Goal: Task Accomplishment & Management: Complete application form

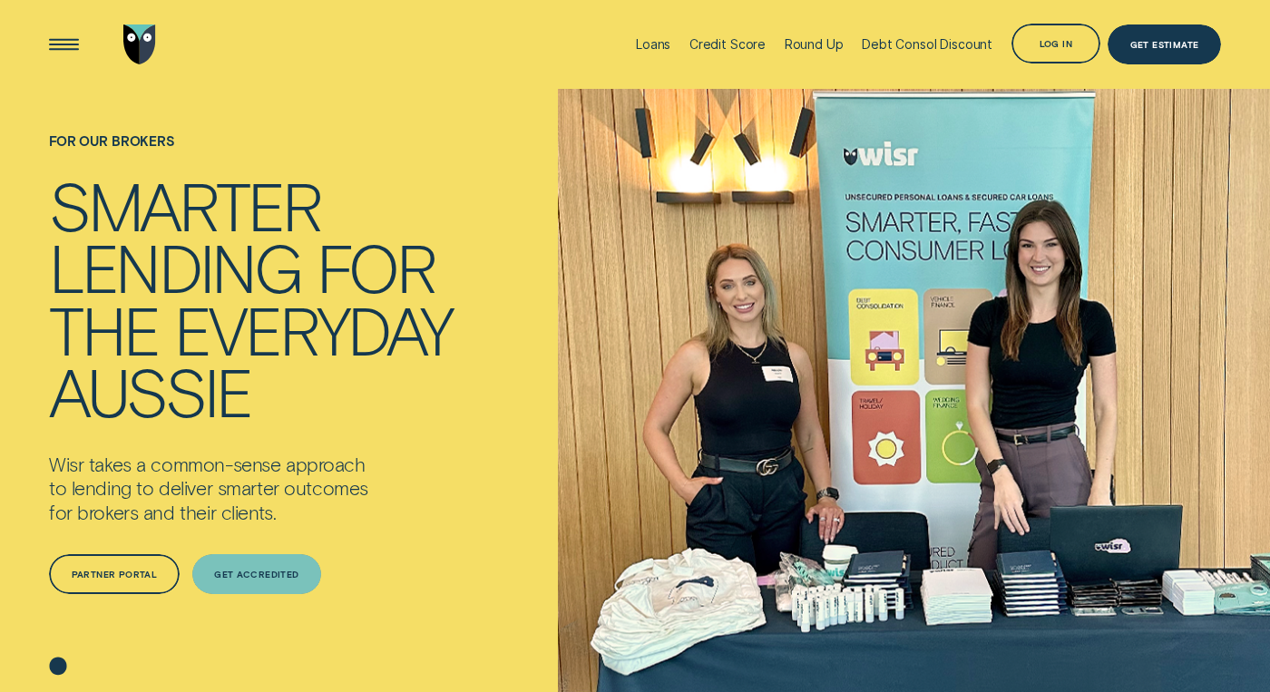
click at [272, 571] on div "Get Accredited" at bounding box center [256, 575] width 85 height 8
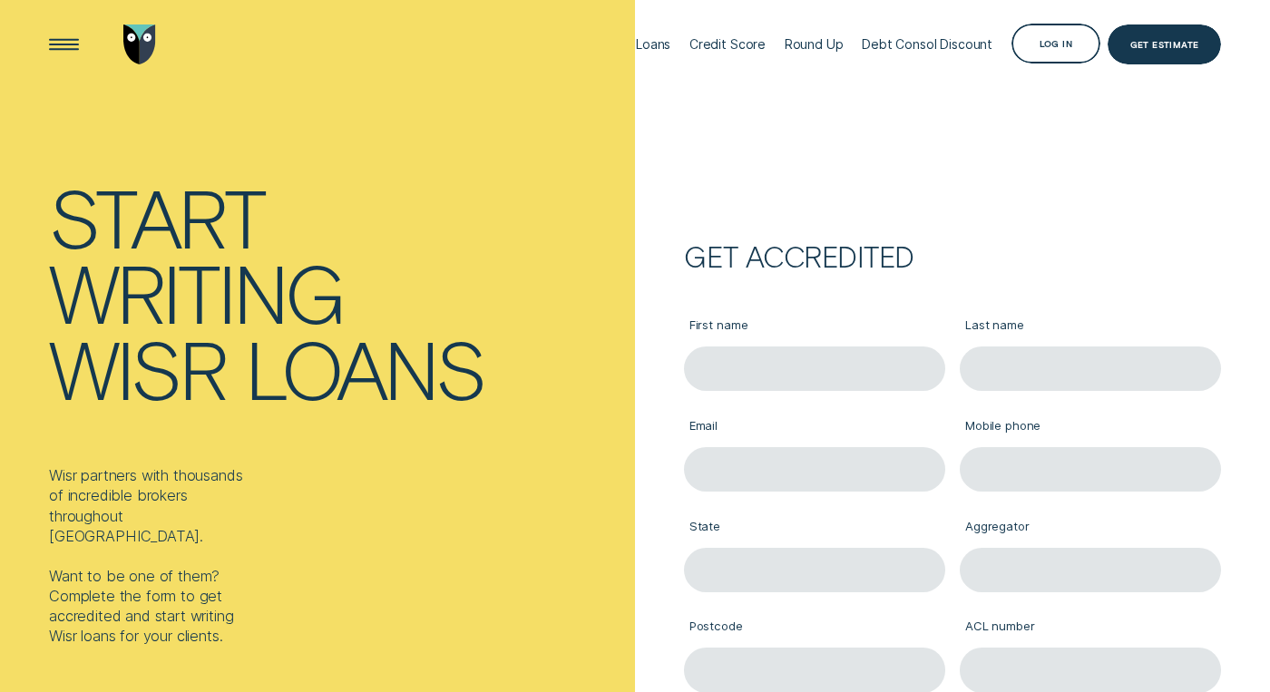
scroll to position [261, 0]
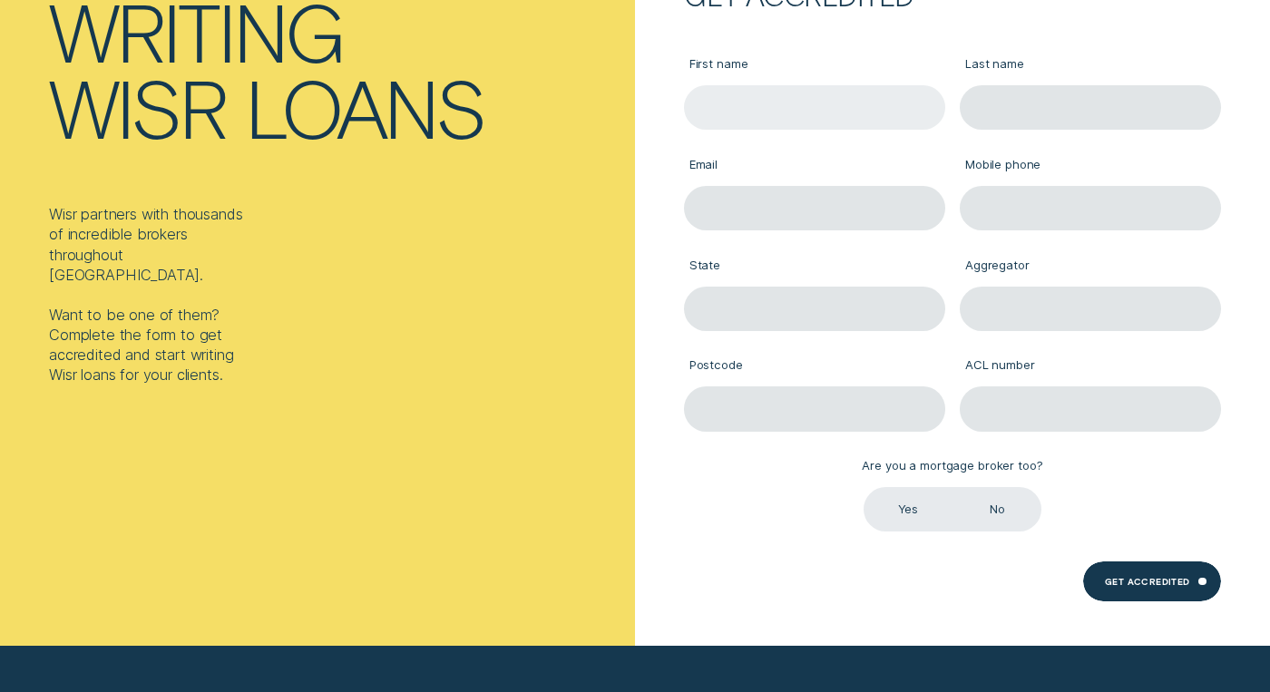
click at [823, 103] on input "First name" at bounding box center [814, 107] width 261 height 44
type input "[PERSON_NAME]"
type input "[EMAIL_ADDRESS][DOMAIN_NAME]"
type input "0425640030"
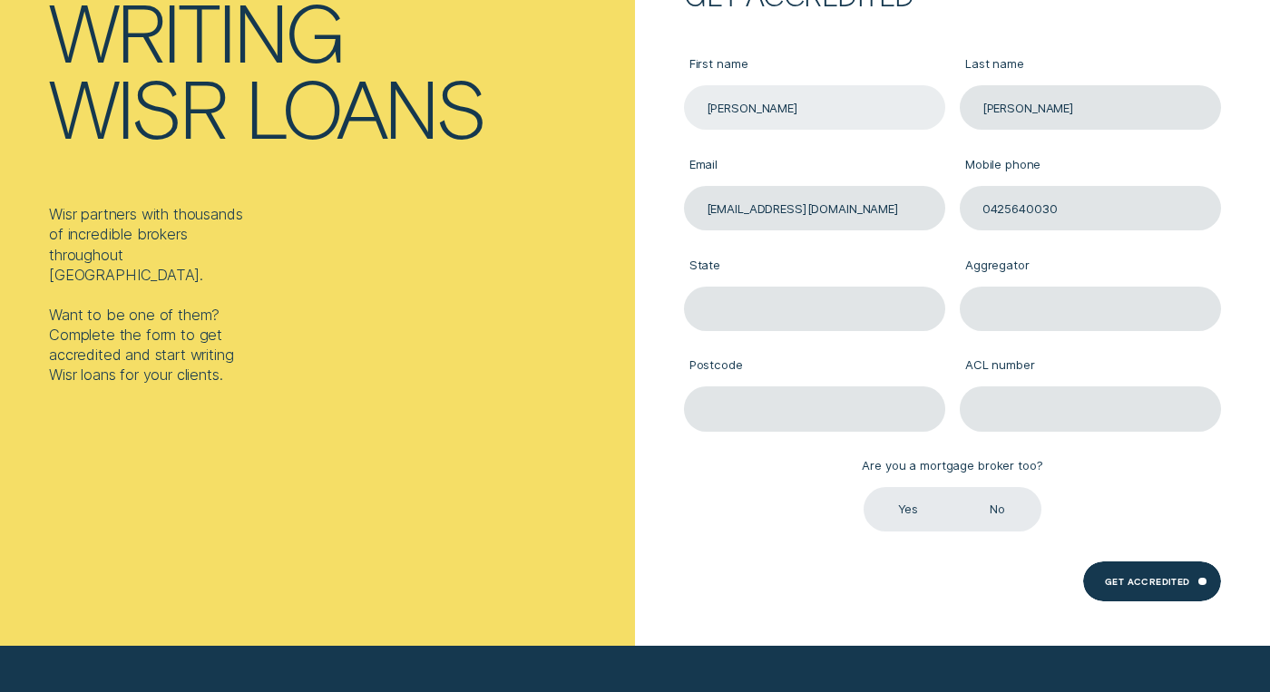
type input "VIC"
type input "3029"
click at [856, 214] on input "[EMAIL_ADDRESS][DOMAIN_NAME]" at bounding box center [814, 208] width 261 height 44
type input "j"
type input "[EMAIL_ADDRESS][DOMAIN_NAME]"
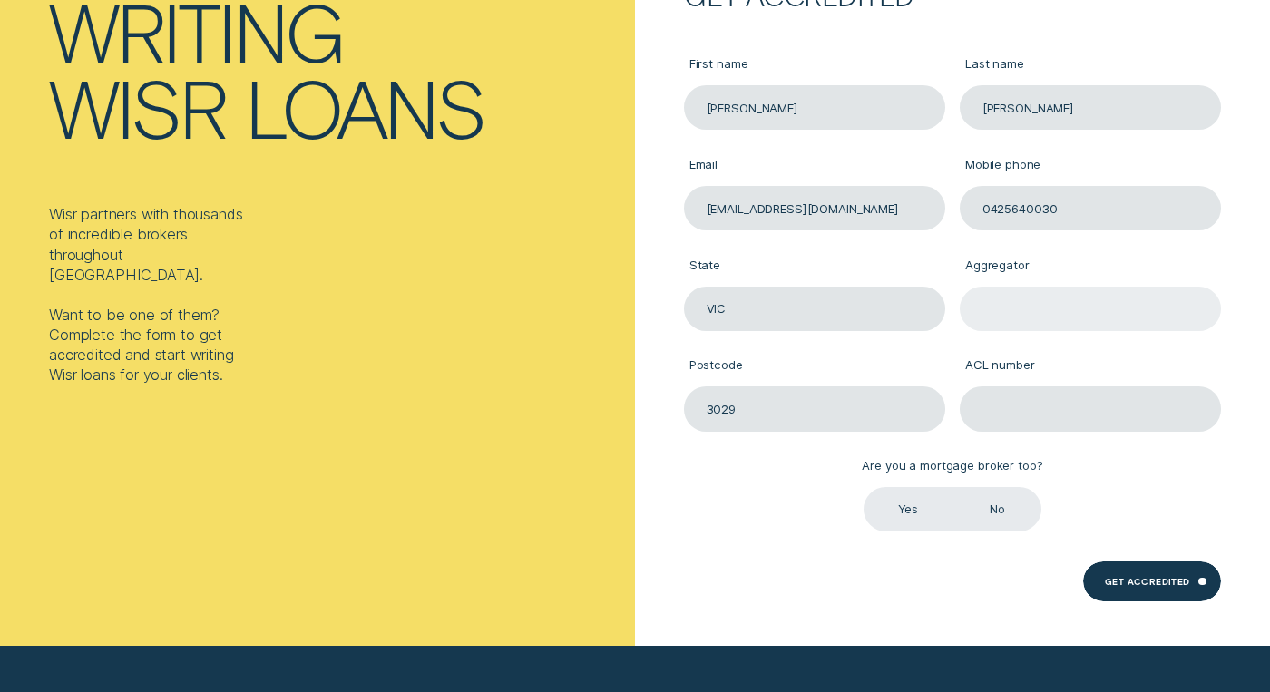
click at [992, 307] on input "Aggregator" at bounding box center [1090, 309] width 261 height 44
type input "AFG"
click at [1023, 415] on input "ACL number" at bounding box center [1090, 408] width 261 height 44
click at [913, 503] on label "Yes" at bounding box center [908, 509] width 89 height 44
click at [864, 487] on input "Yes" at bounding box center [864, 487] width 0 height 0
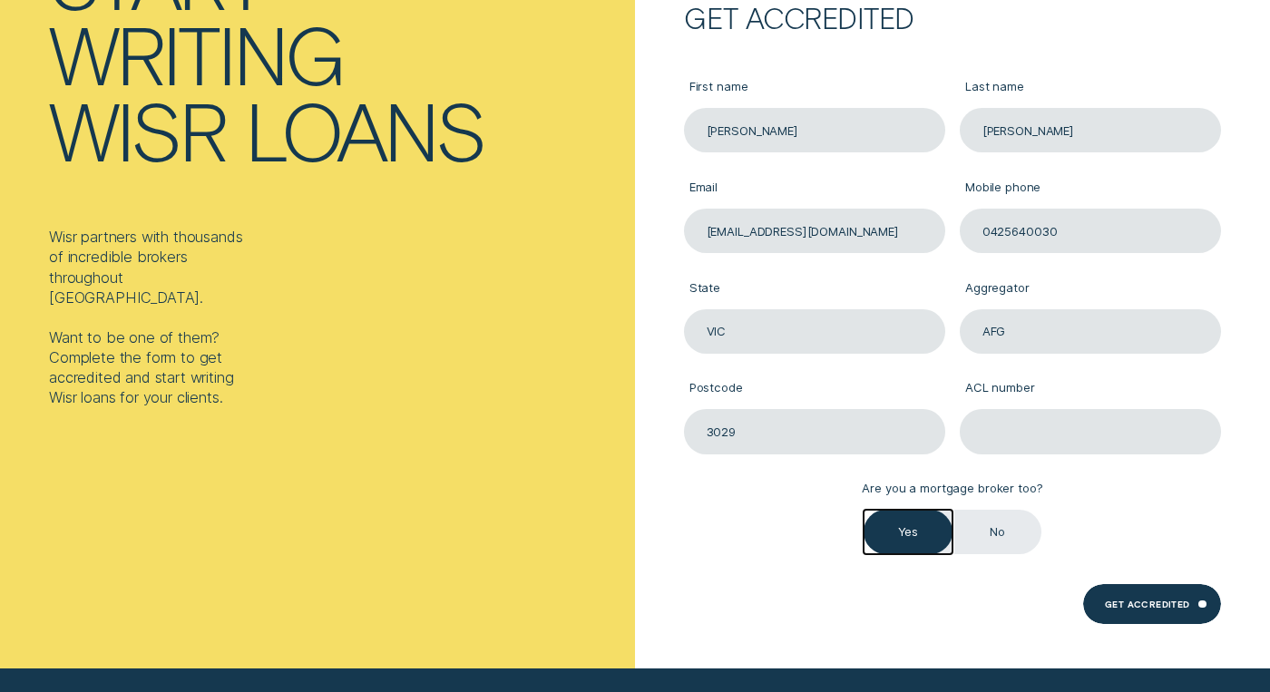
scroll to position [241, 0]
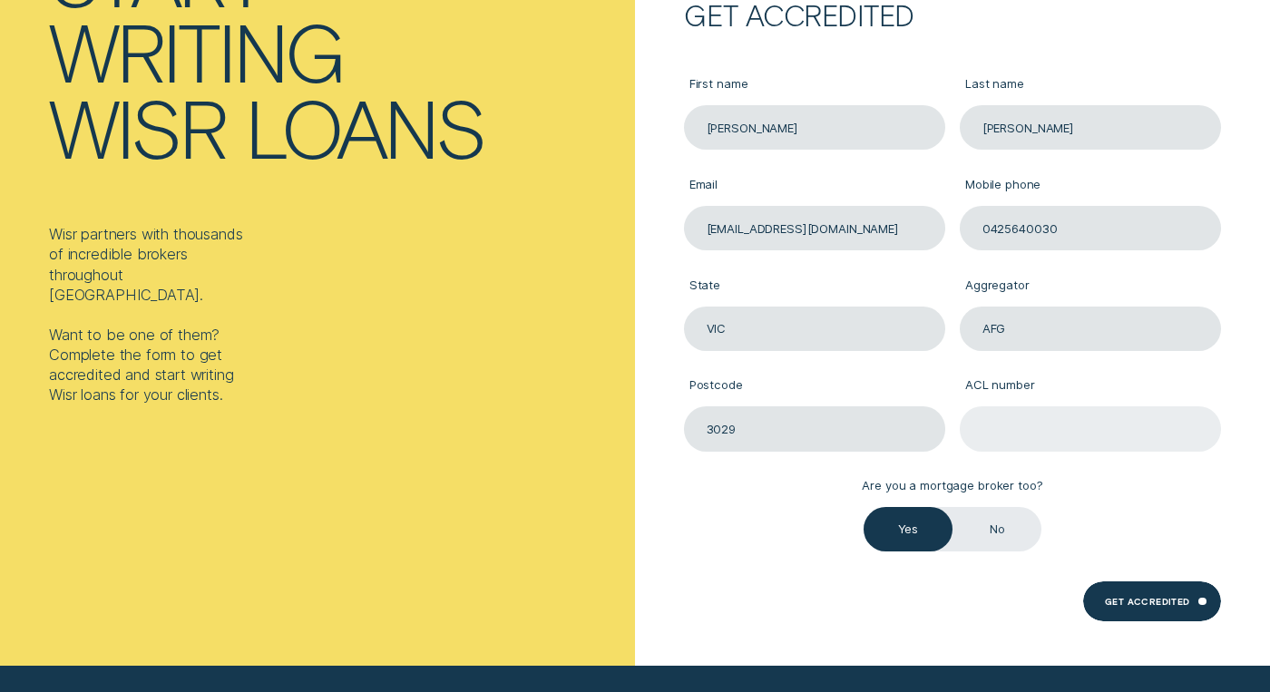
click at [1053, 425] on input "ACL number" at bounding box center [1090, 428] width 261 height 44
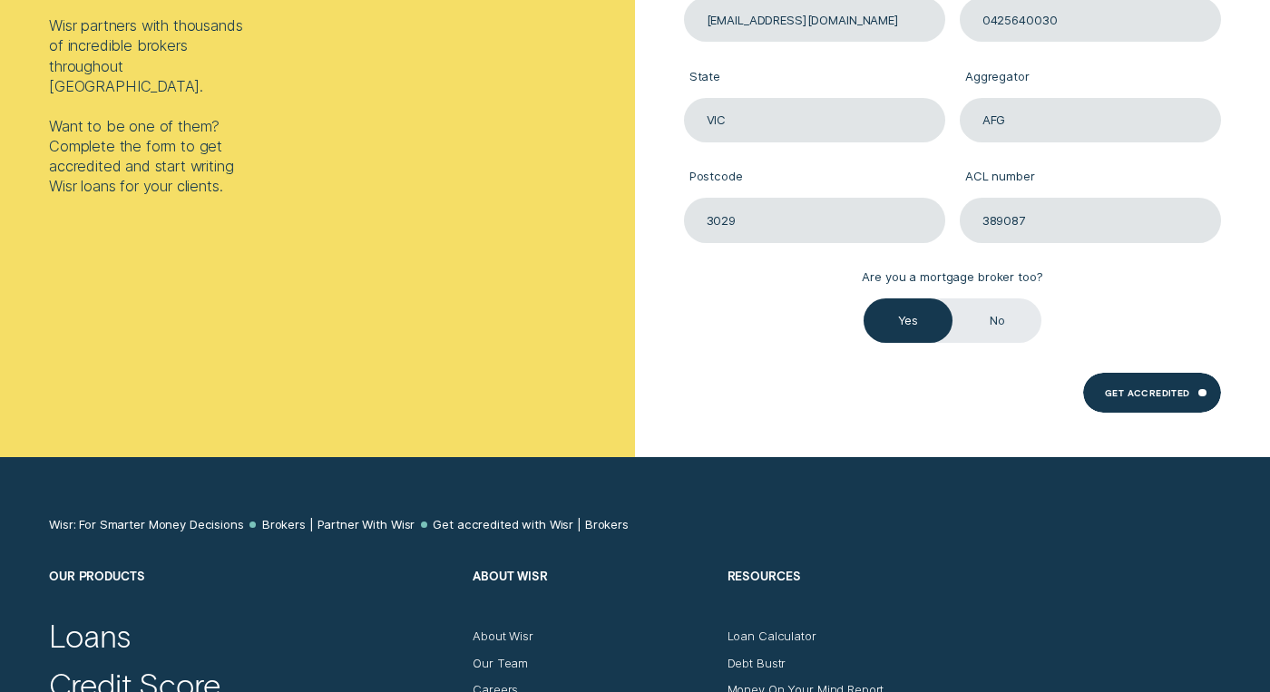
scroll to position [451, 0]
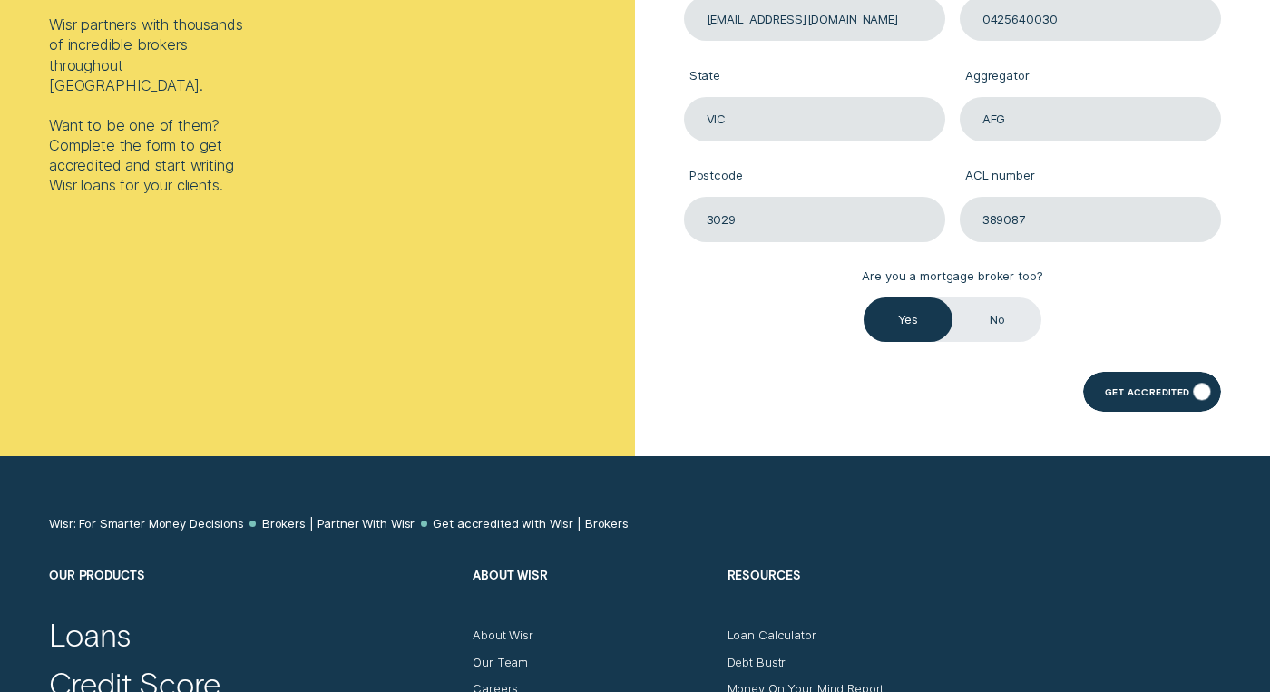
type input "389087"
click at [1153, 382] on div "Get Accredited" at bounding box center [1152, 392] width 138 height 40
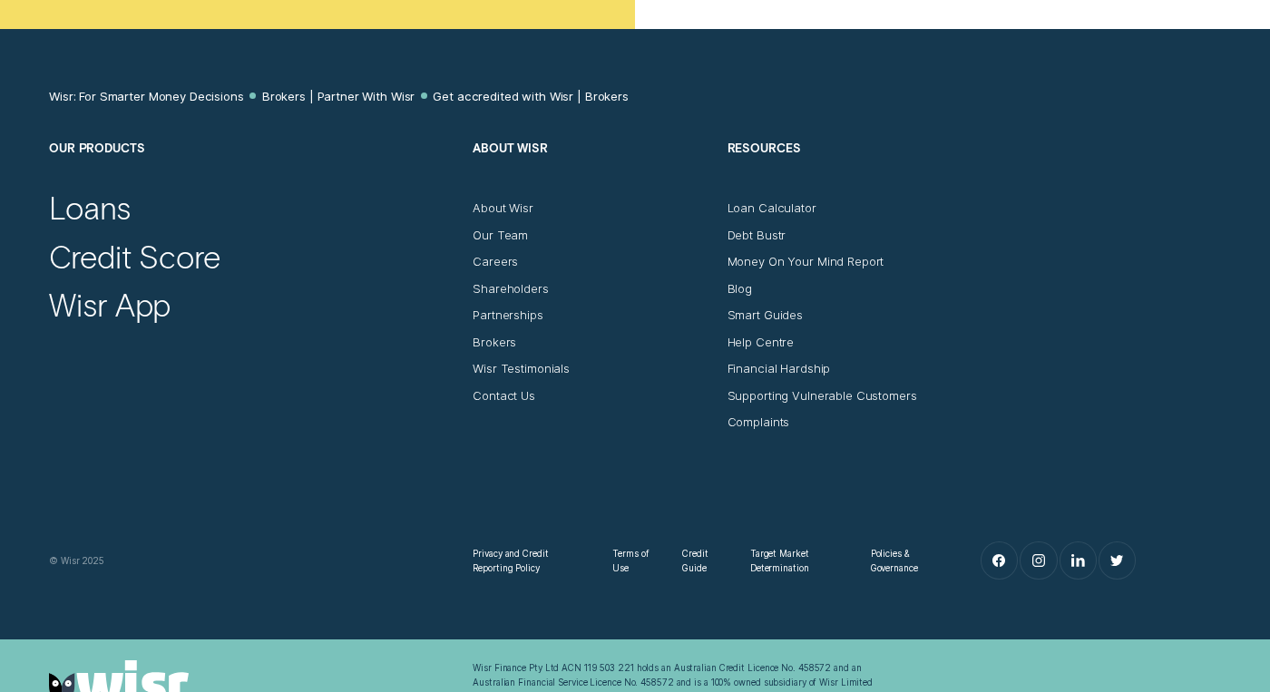
scroll to position [875, 0]
